Goal: Information Seeking & Learning: Learn about a topic

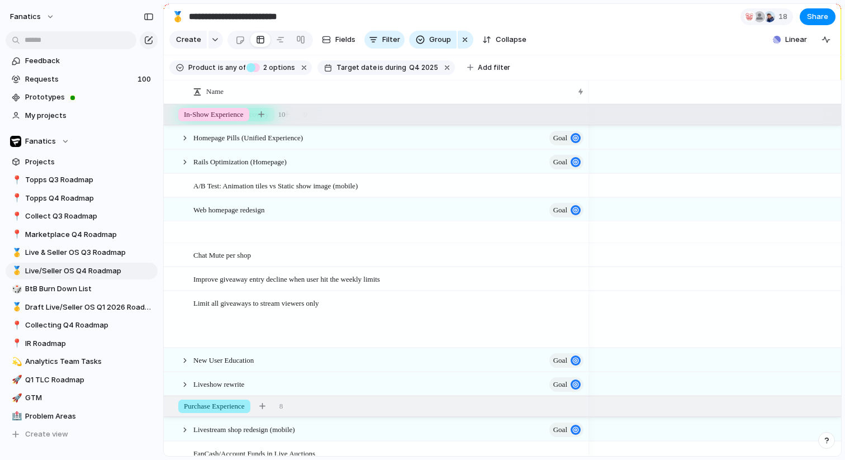
scroll to position [0, 666]
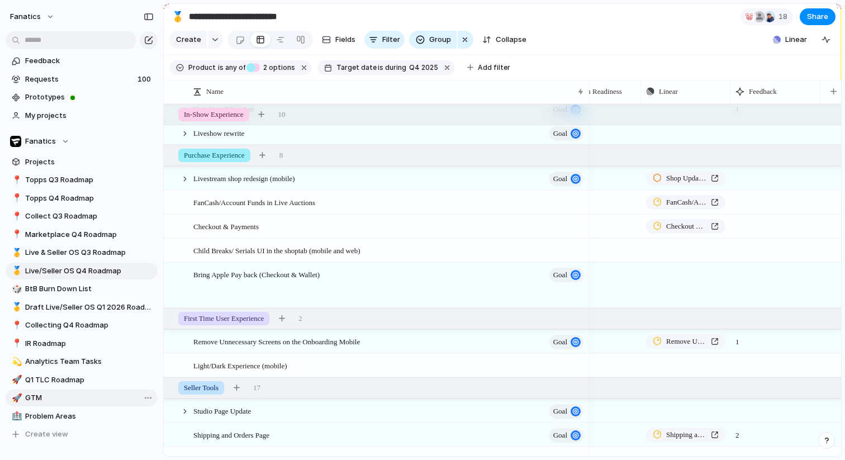
click at [58, 394] on span "GTM" at bounding box center [89, 397] width 129 height 11
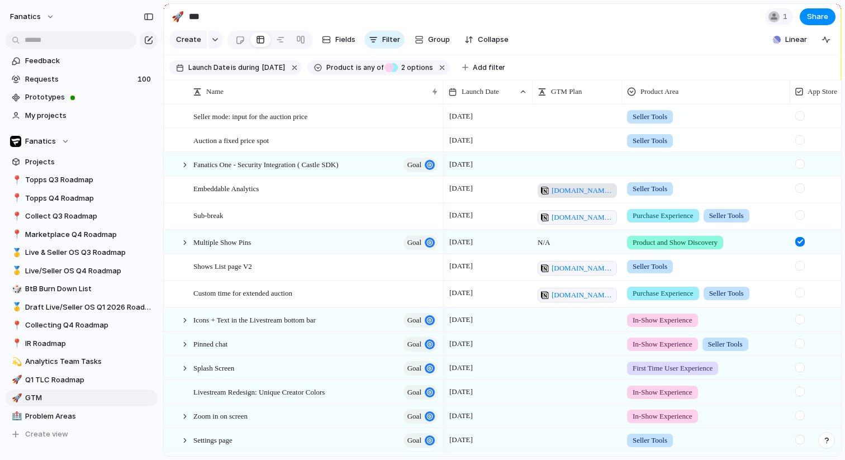
click at [565, 186] on span "[DOMAIN_NAME][URL]" at bounding box center [583, 190] width 62 height 11
click at [92, 251] on span "Live & Seller OS Q3 Roadmap" at bounding box center [89, 252] width 129 height 11
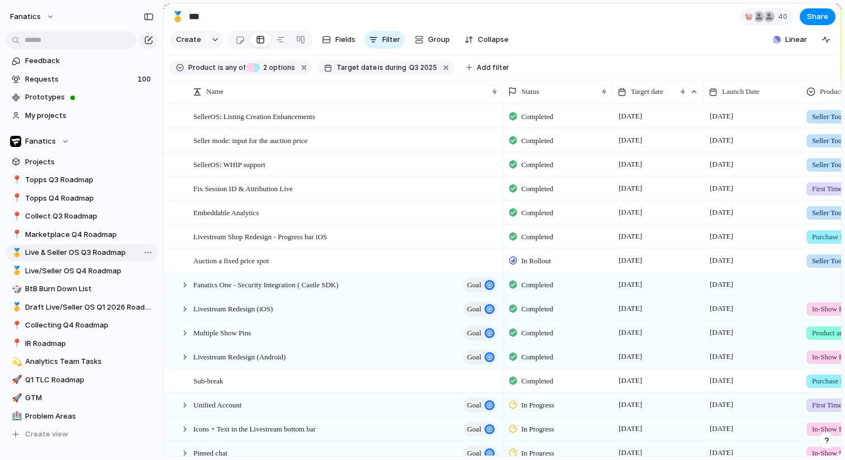
type input "**********"
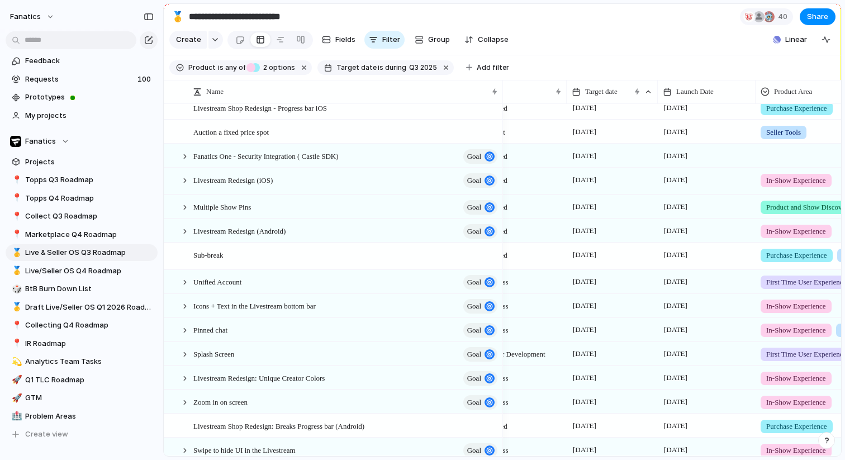
scroll to position [0, 82]
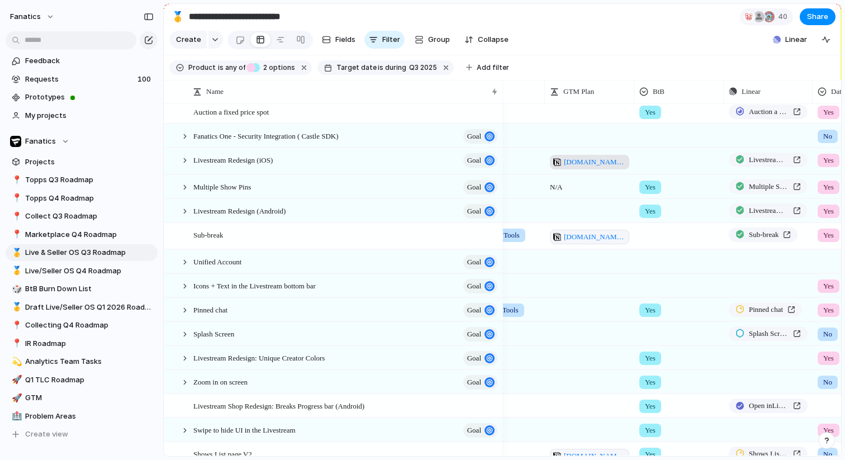
click at [584, 163] on span "[DOMAIN_NAME][URL]" at bounding box center [595, 161] width 62 height 11
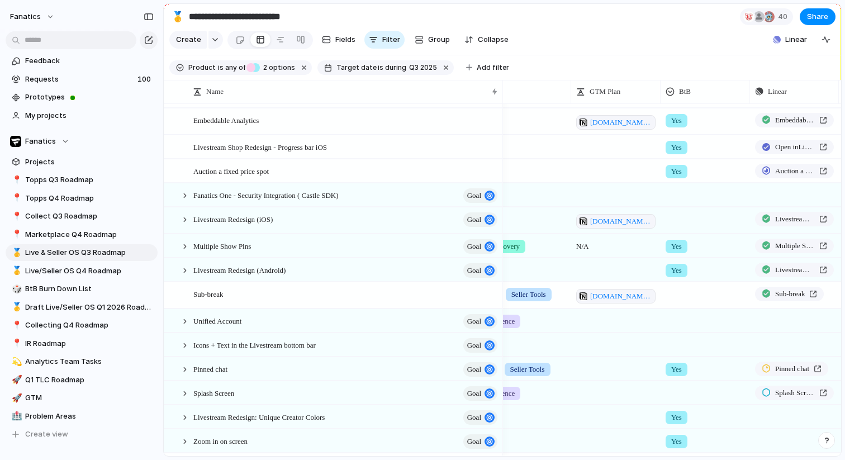
scroll to position [100, 0]
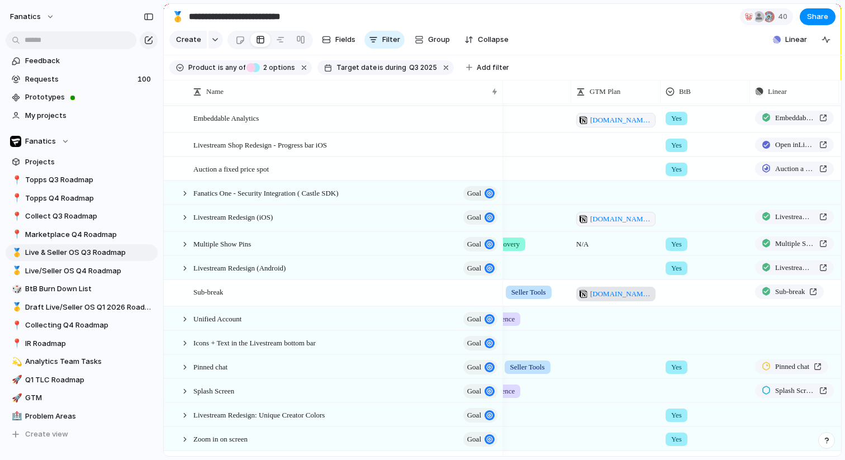
click at [607, 298] on span "[DOMAIN_NAME][URL]" at bounding box center [621, 293] width 62 height 11
